Goal: Task Accomplishment & Management: Use online tool/utility

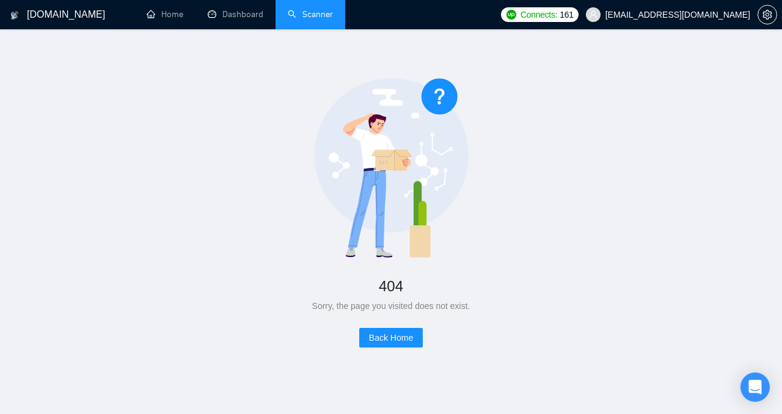
click at [304, 20] on link "Scanner" at bounding box center [310, 14] width 45 height 10
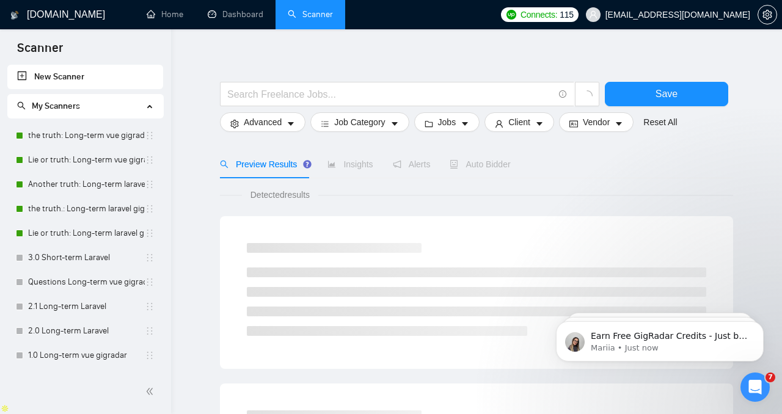
scroll to position [10, 0]
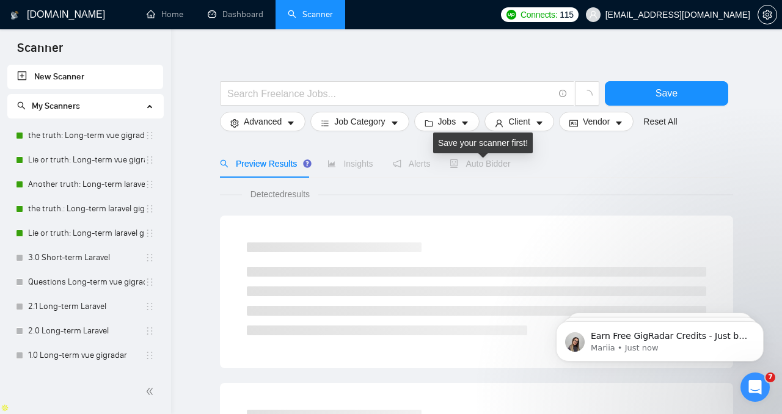
click at [475, 162] on span "Auto Bidder" at bounding box center [480, 164] width 60 height 10
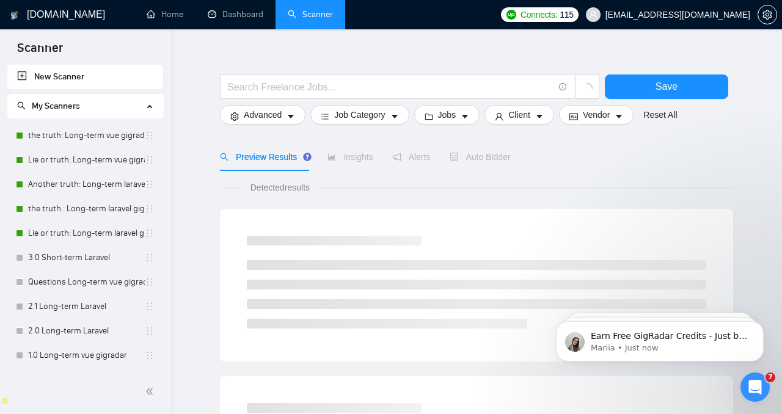
scroll to position [23, 0]
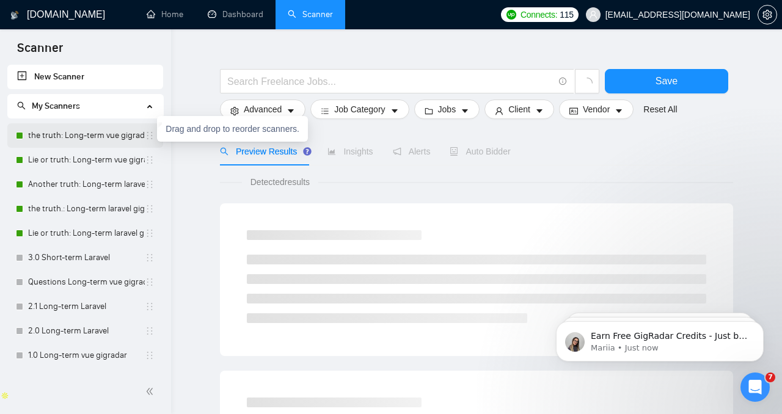
click at [111, 146] on link "the truth: Long-term vue gigradar" at bounding box center [86, 135] width 117 height 24
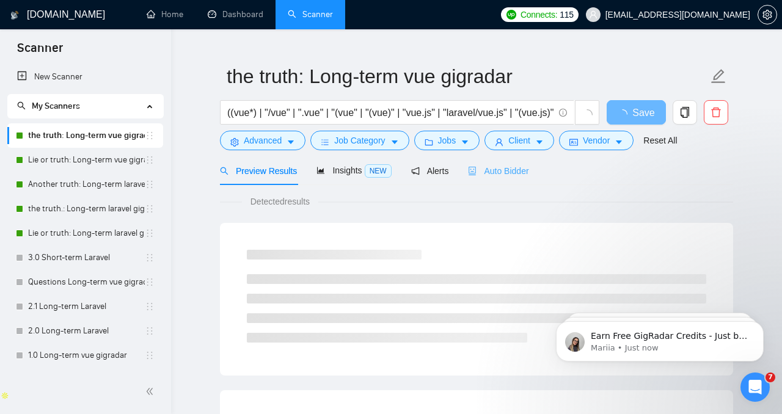
click at [483, 178] on div "Auto Bidder" at bounding box center [498, 170] width 60 height 29
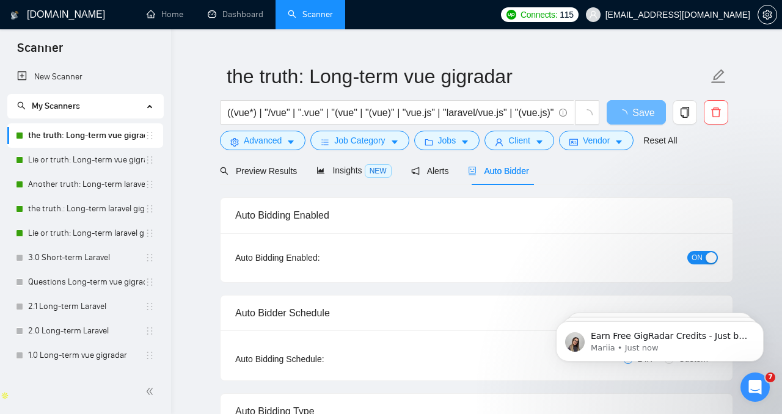
checkbox input "true"
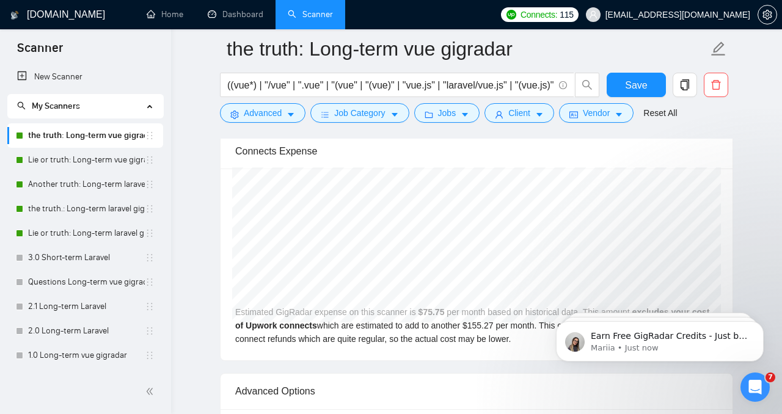
scroll to position [2635, 0]
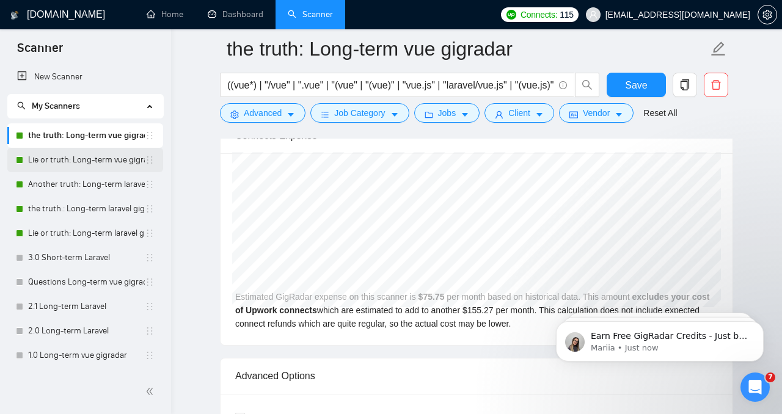
click at [83, 153] on link "Lie or truth: Long-term vue gigradar" at bounding box center [86, 160] width 117 height 24
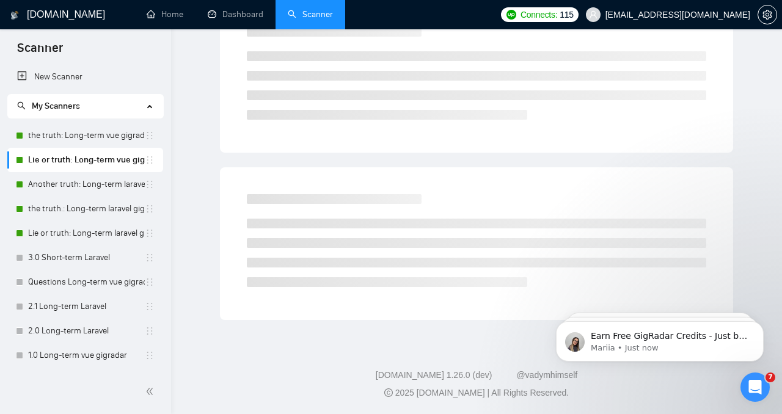
scroll to position [32, 0]
